Goal: Task Accomplishment & Management: Manage account settings

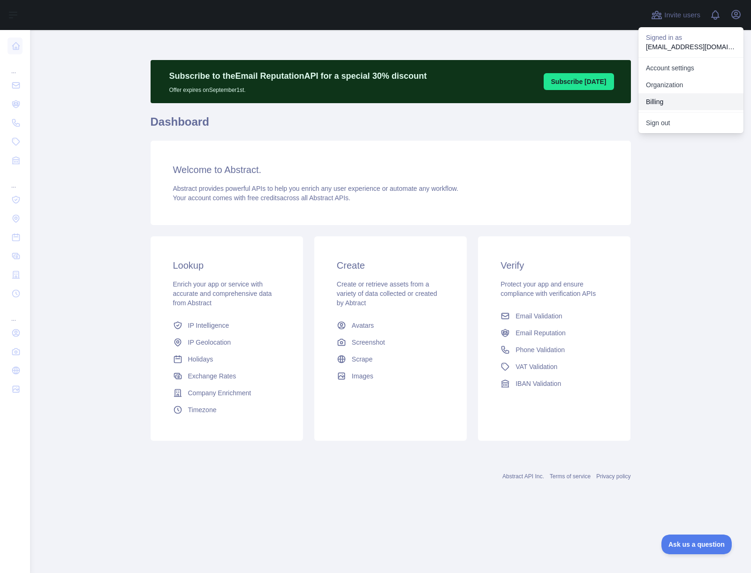
click at [661, 101] on button "Billing" at bounding box center [690, 101] width 105 height 17
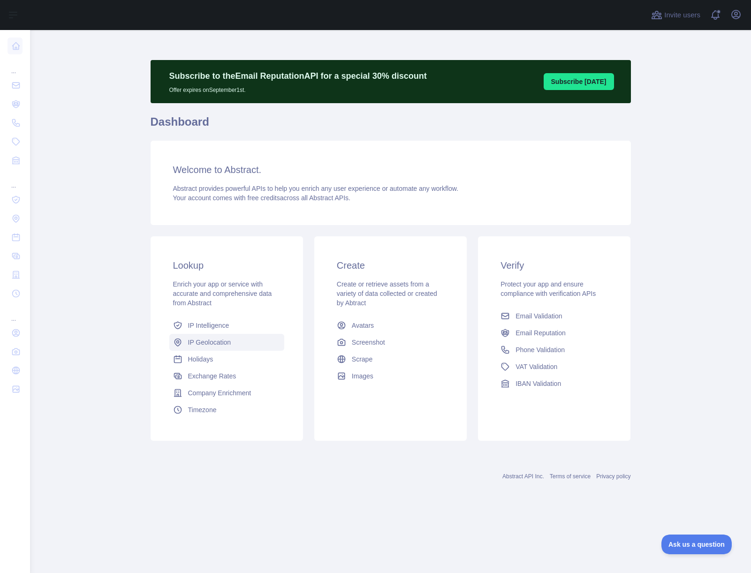
click at [214, 341] on span "IP Geolocation" at bounding box center [209, 342] width 43 height 9
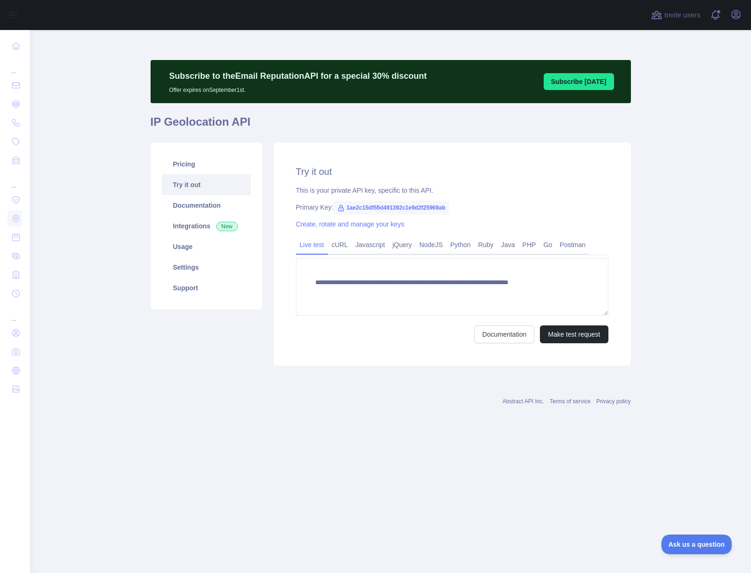
type textarea "**********"
click at [188, 164] on link "Pricing" at bounding box center [206, 164] width 89 height 21
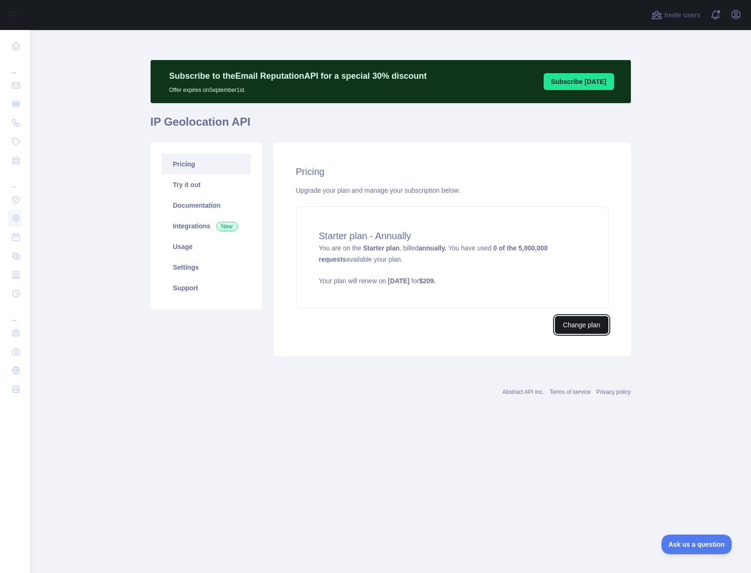
click at [583, 325] on button "Change plan" at bounding box center [581, 325] width 53 height 18
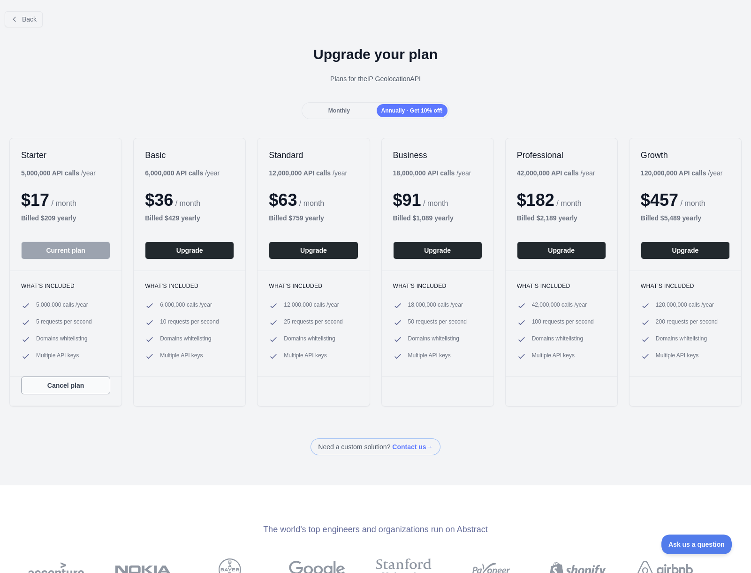
click at [67, 386] on button "Cancel plan" at bounding box center [65, 386] width 89 height 18
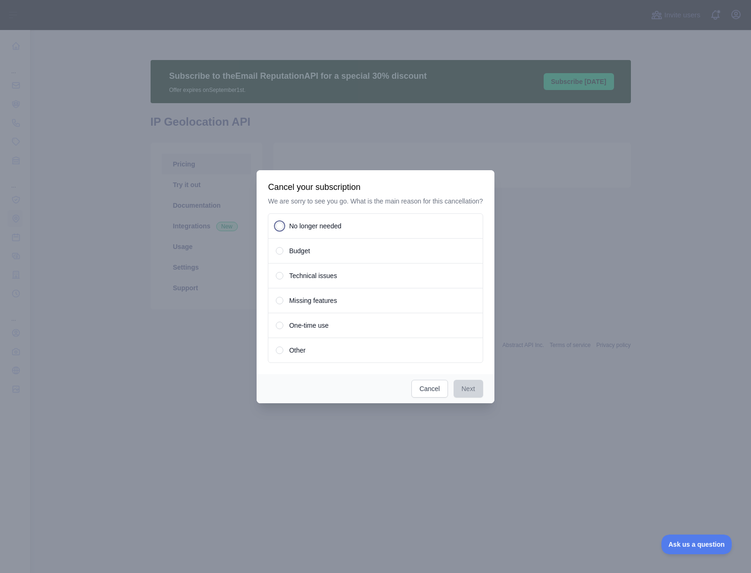
click at [279, 227] on span at bounding box center [279, 226] width 3 height 3
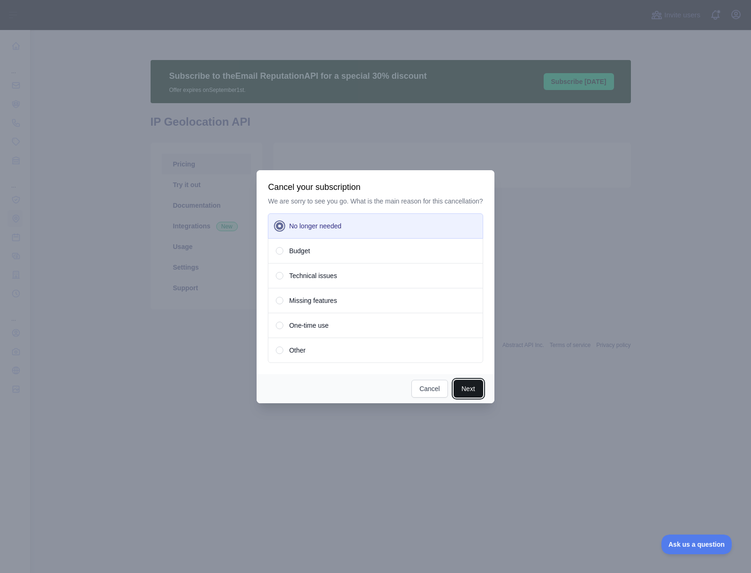
click at [469, 393] on button "Next" at bounding box center [469, 389] width 30 height 18
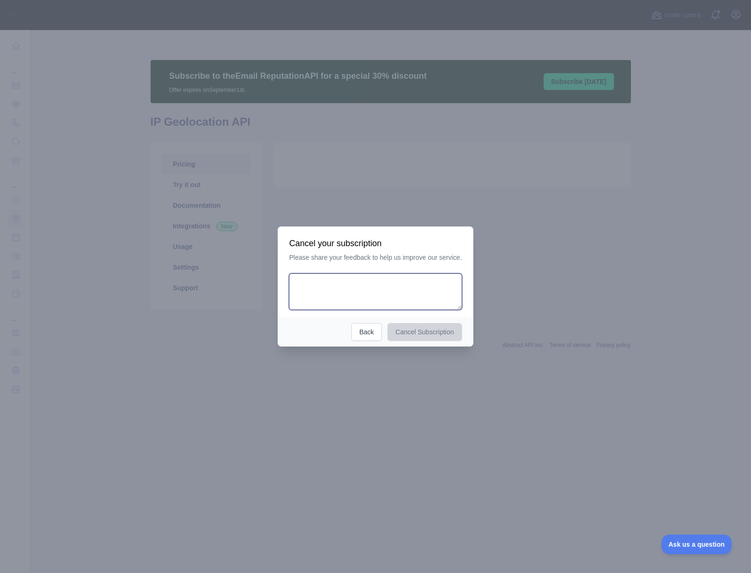
click at [382, 292] on textarea at bounding box center [375, 291] width 173 height 37
type textarea "**********"
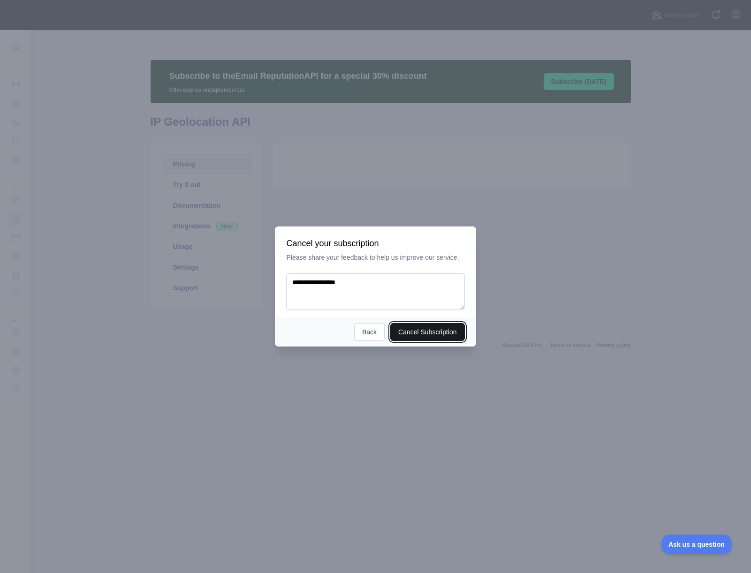
click at [438, 335] on button "Cancel Subscription" at bounding box center [427, 332] width 75 height 18
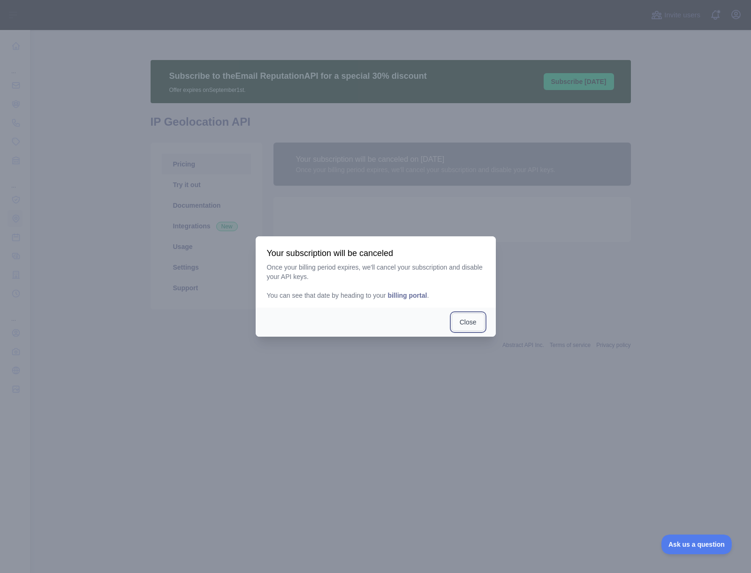
click at [469, 321] on button "Close" at bounding box center [468, 322] width 33 height 18
